Goal: Information Seeking & Learning: Check status

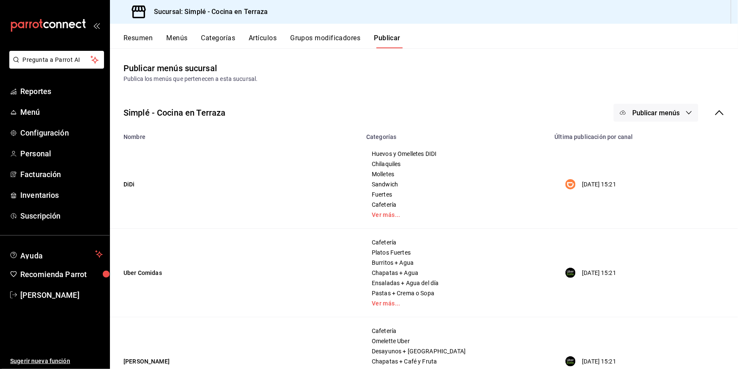
click at [63, 101] on ul "Reportes Menú Configuración Personal Facturación Inventarios Suscripción" at bounding box center [55, 153] width 110 height 143
click at [58, 94] on span "Reportes" at bounding box center [61, 90] width 83 height 11
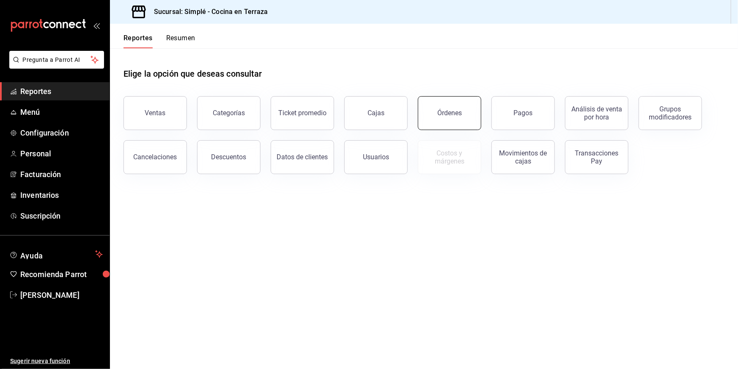
click at [443, 105] on button "Órdenes" at bounding box center [449, 113] width 63 height 34
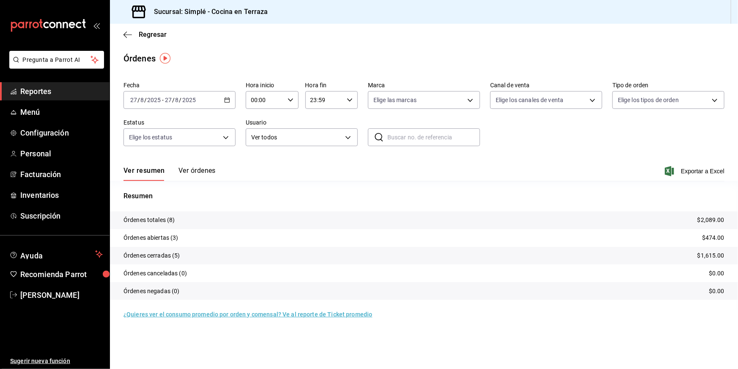
click at [571, 182] on div "Resumen Órdenes totales (8) $2,089.00 Órdenes abiertas (3) $474.00 Órdenes cerr…" at bounding box center [424, 245] width 628 height 129
